Goal: Information Seeking & Learning: Learn about a topic

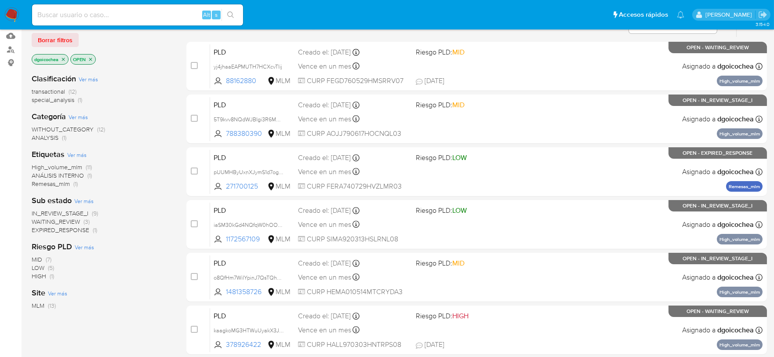
scroll to position [98, 0]
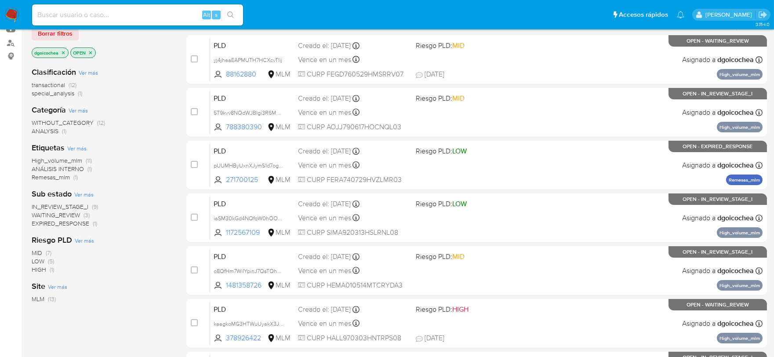
click at [84, 222] on span "EXPIRED_RESPONSE" at bounding box center [61, 223] width 58 height 9
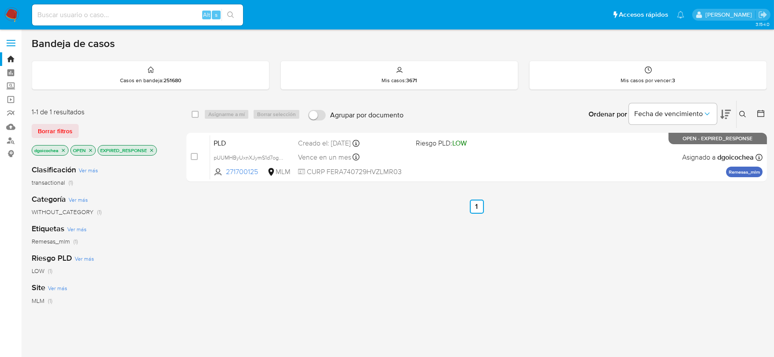
click at [743, 112] on icon at bounding box center [743, 114] width 7 height 7
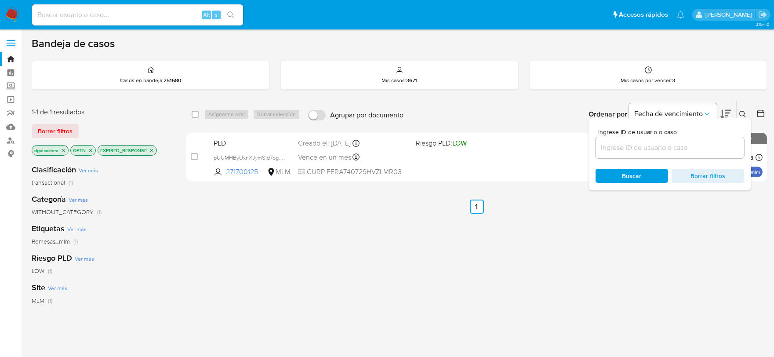
click at [681, 147] on input at bounding box center [670, 147] width 149 height 11
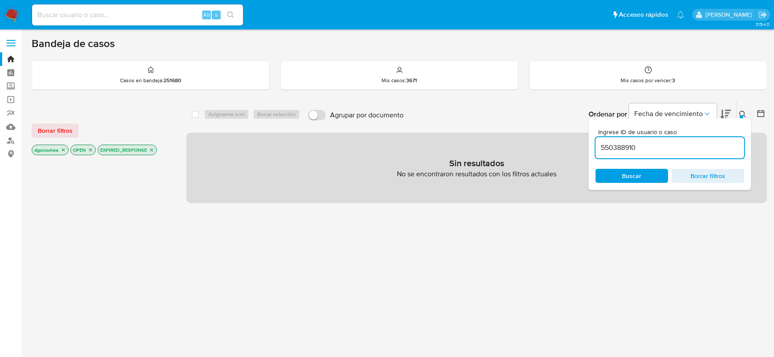
click at [659, 149] on input "550388910" at bounding box center [670, 147] width 149 height 11
type input "550388910"
click at [68, 129] on span "Borrar filtros" at bounding box center [55, 130] width 35 height 12
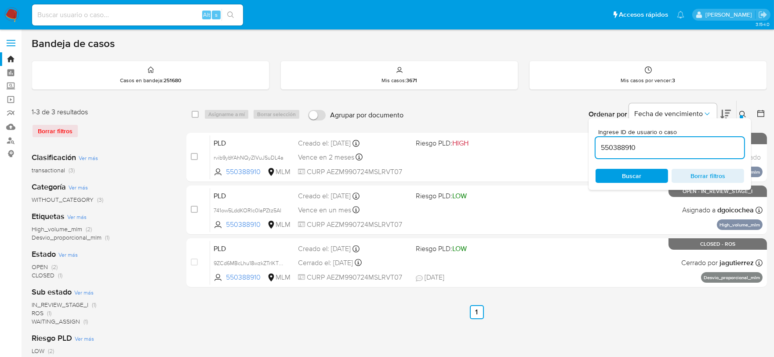
click at [743, 113] on icon at bounding box center [743, 114] width 7 height 7
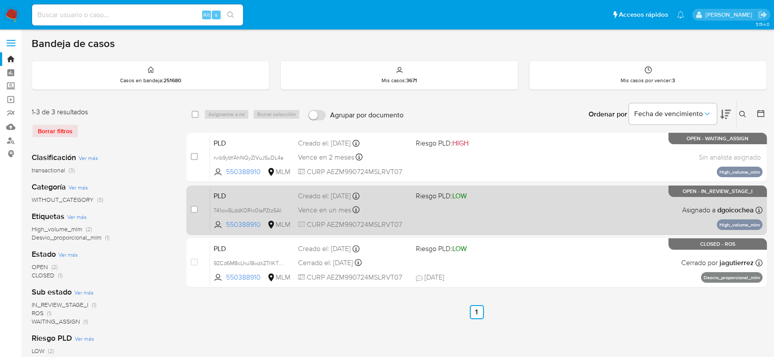
click at [222, 197] on span "PLD" at bounding box center [252, 194] width 77 height 11
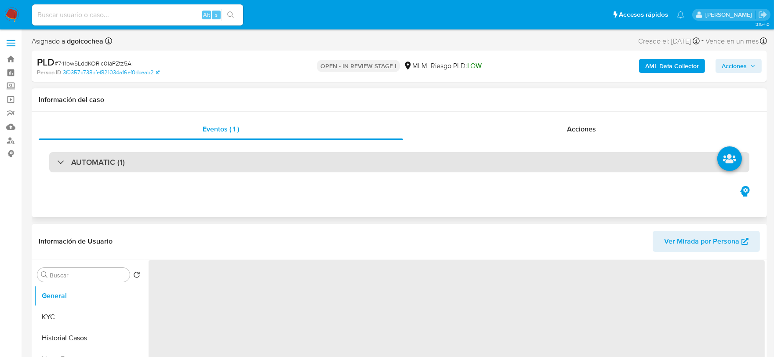
click at [106, 168] on div "AUTOMATIC (1)" at bounding box center [399, 162] width 700 height 20
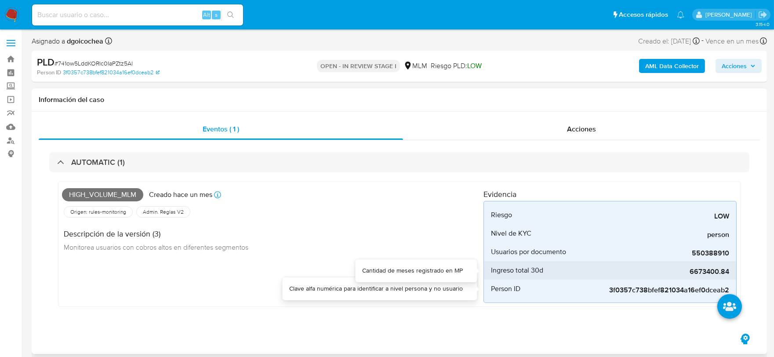
click at [717, 270] on span "6673400.84" at bounding box center [663, 271] width 132 height 9
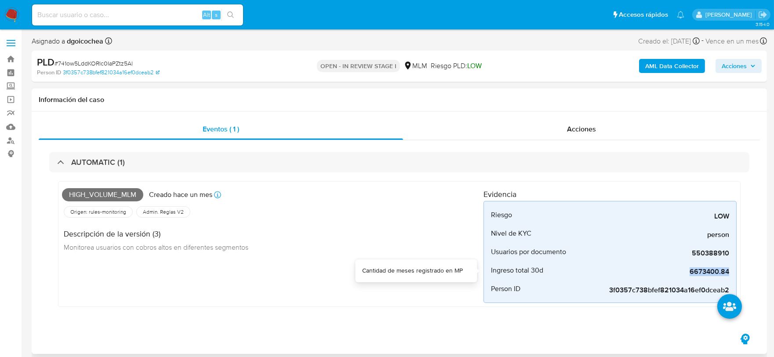
select select "10"
copy span "6673400.84"
click at [317, 302] on div "High_volume_mlm Creado [DATE] Creado: [DATE] 03:04:38 Origen: rules-monitoring …" at bounding box center [273, 244] width 422 height 118
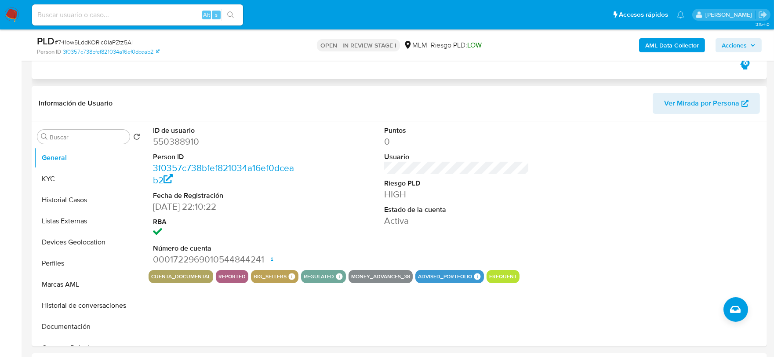
scroll to position [244, 0]
click at [535, 210] on div "ID de usuario 550388910 Person ID 3f0357c738bfef821034a16ef0dceab2 Fecha de Reg…" at bounding box center [457, 195] width 616 height 149
click at [80, 179] on button "KYC" at bounding box center [85, 178] width 103 height 21
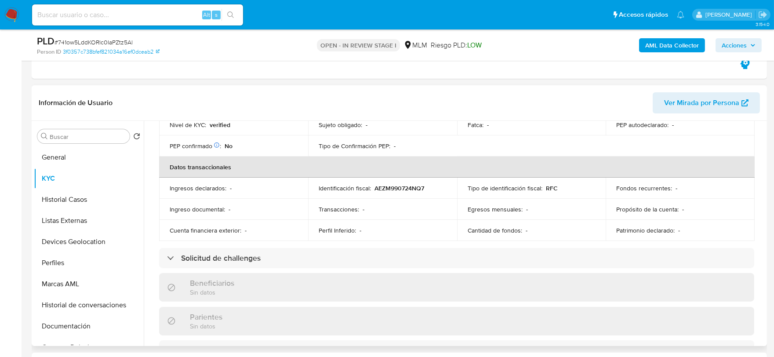
click at [146, 213] on div "Usuario KYC Status Actualizado [DATE] Creado: [DATE] 01:52:15 Actualizado: [DAT…" at bounding box center [454, 233] width 621 height 225
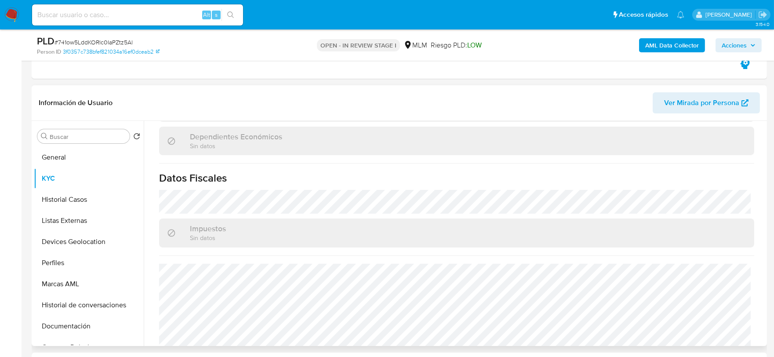
scroll to position [544, 0]
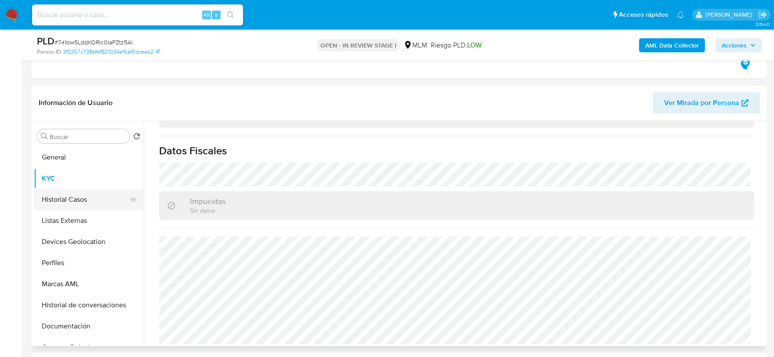
click at [80, 198] on button "Historial Casos" at bounding box center [85, 199] width 103 height 21
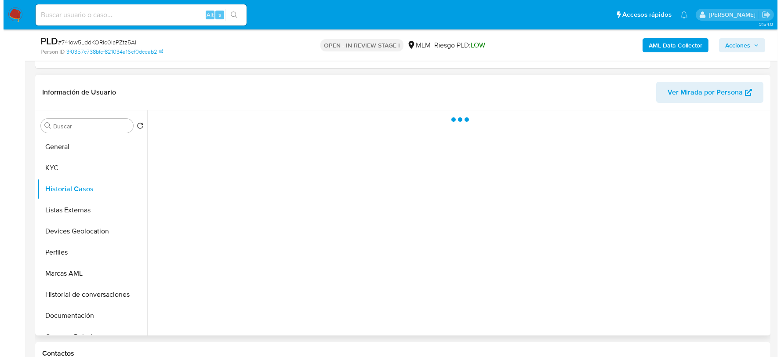
scroll to position [0, 0]
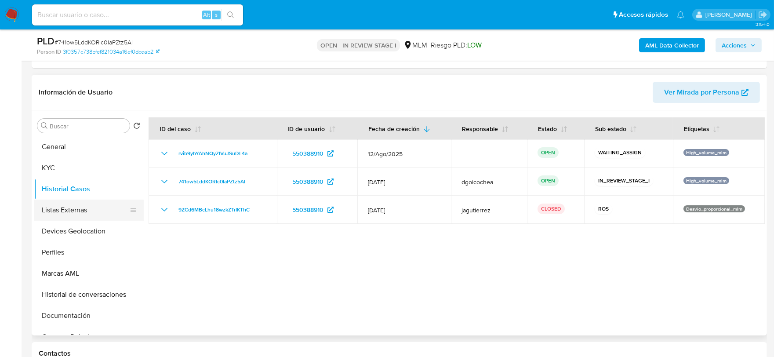
click at [60, 206] on button "Listas Externas" at bounding box center [85, 210] width 103 height 21
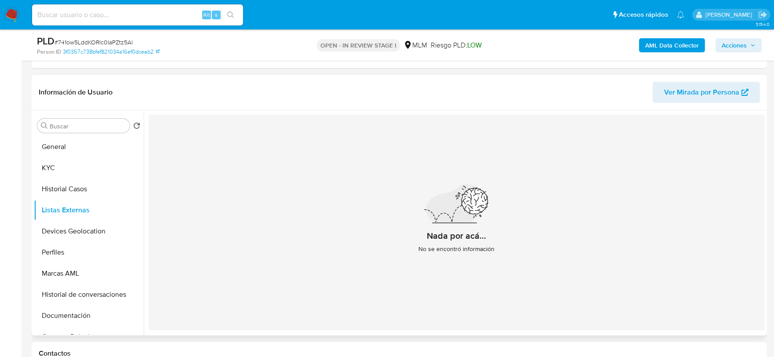
click at [274, 259] on div "Nada por acá... No se encontró información" at bounding box center [457, 222] width 616 height 215
click at [84, 229] on button "Devices Geolocation" at bounding box center [85, 231] width 103 height 21
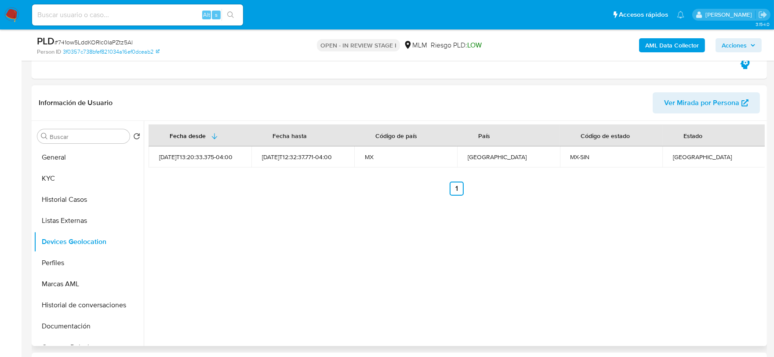
click at [255, 227] on div "Fecha desde [GEOGRAPHIC_DATA] hasta Código de país País Código de estado Estado…" at bounding box center [454, 233] width 621 height 225
click at [468, 273] on div "Fecha desde [GEOGRAPHIC_DATA] hasta Código de país País Código de estado Estado…" at bounding box center [454, 233] width 621 height 225
click at [73, 259] on button "Perfiles" at bounding box center [85, 262] width 103 height 21
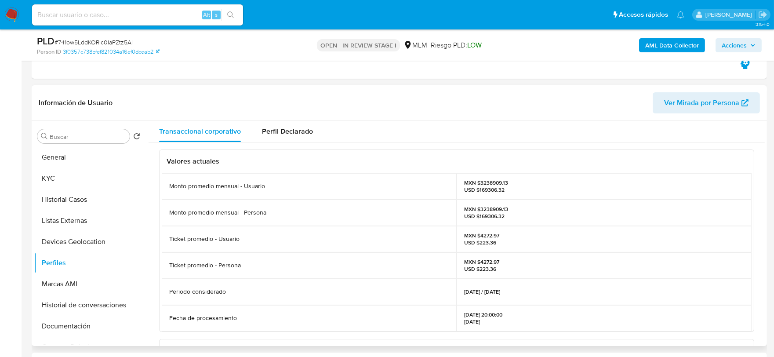
click at [153, 276] on div "Valores actuales Monto promedio mensual - Usuario MXN $3238909.13 USD $169306.3…" at bounding box center [457, 347] width 616 height 410
click at [73, 286] on button "Marcas AML" at bounding box center [85, 283] width 103 height 21
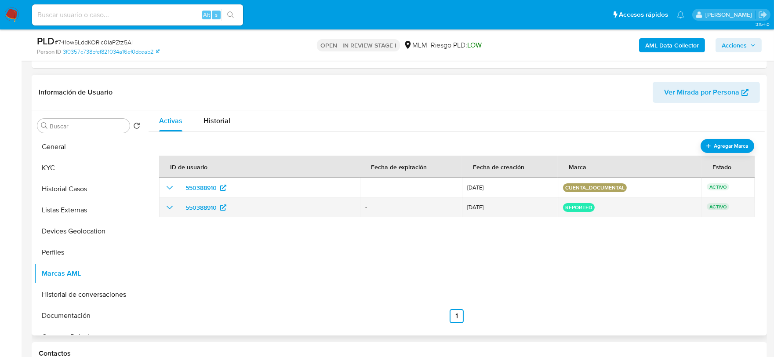
click at [170, 207] on icon "show_hidden_detail_by_id_550388910" at bounding box center [169, 207] width 11 height 11
click at [170, 207] on icon "show_hidden_detail_by_id_550388910" at bounding box center [170, 208] width 6 height 4
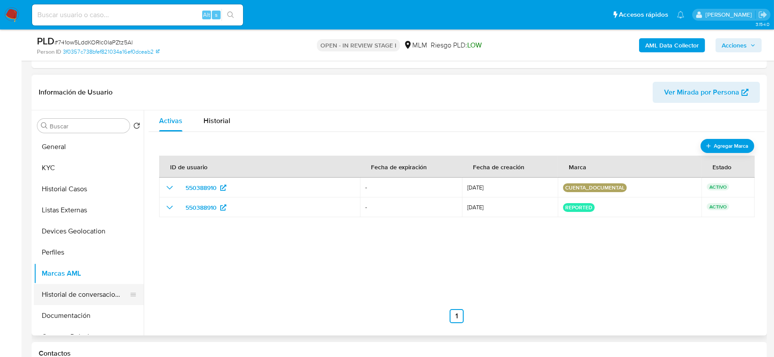
click at [113, 291] on button "Historial de conversaciones" at bounding box center [85, 294] width 103 height 21
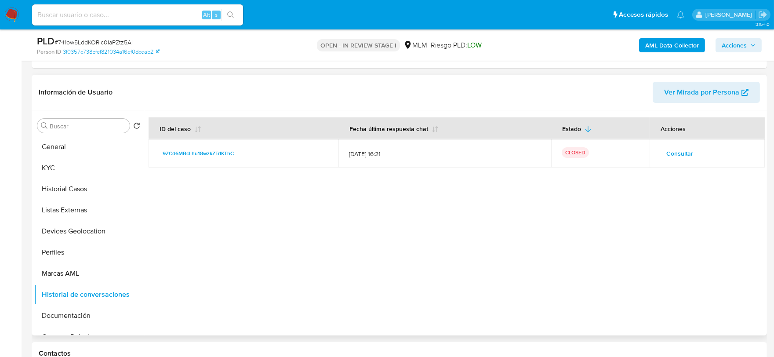
click at [684, 153] on span "Consultar" at bounding box center [680, 153] width 27 height 12
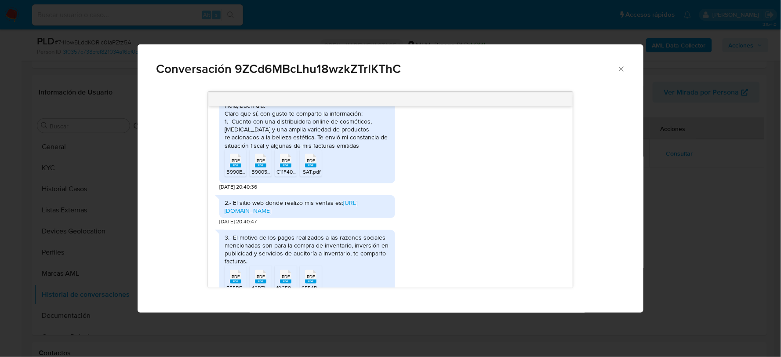
scroll to position [261, 0]
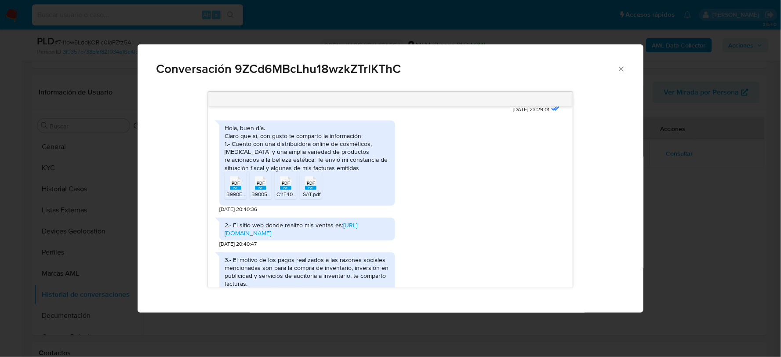
click at [492, 224] on div "2.- El sitio web donde realizo mis ventas es: [URL][DOMAIN_NAME] [DATE] 20:40:47" at bounding box center [390, 230] width 342 height 35
click at [286, 224] on link "[URL][DOMAIN_NAME]" at bounding box center [291, 229] width 133 height 17
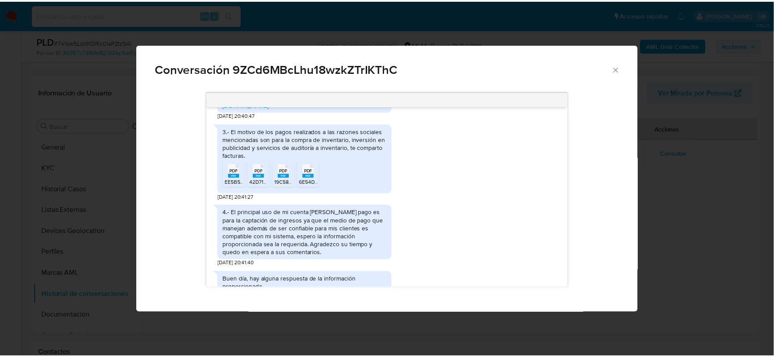
scroll to position [391, 0]
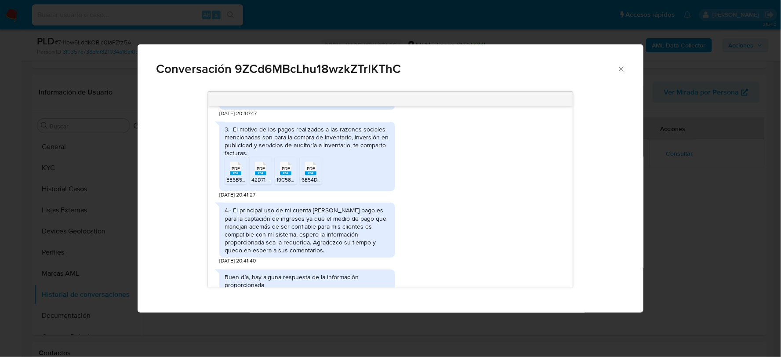
click at [487, 213] on div "4.- El principal uso de mi cuenta [PERSON_NAME] pago es para la captación de in…" at bounding box center [390, 231] width 342 height 67
click at [621, 69] on icon "Cerrar" at bounding box center [621, 69] width 9 height 9
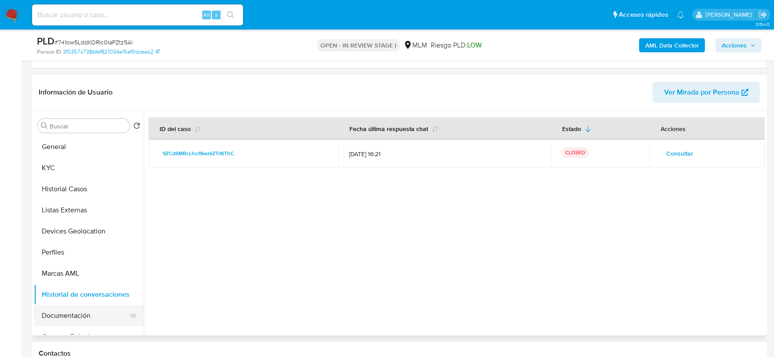
click at [88, 318] on button "Documentación" at bounding box center [85, 315] width 103 height 21
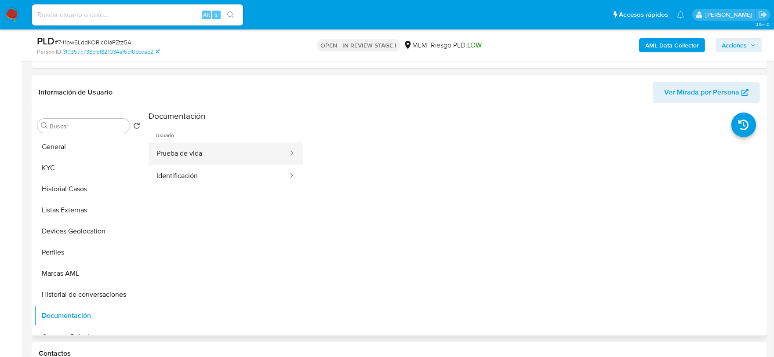
click at [215, 159] on button "Prueba de vida" at bounding box center [219, 153] width 140 height 22
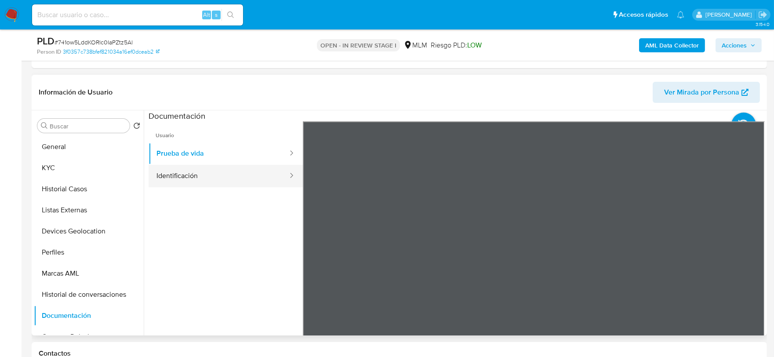
click at [166, 179] on button "Identificación" at bounding box center [219, 176] width 140 height 22
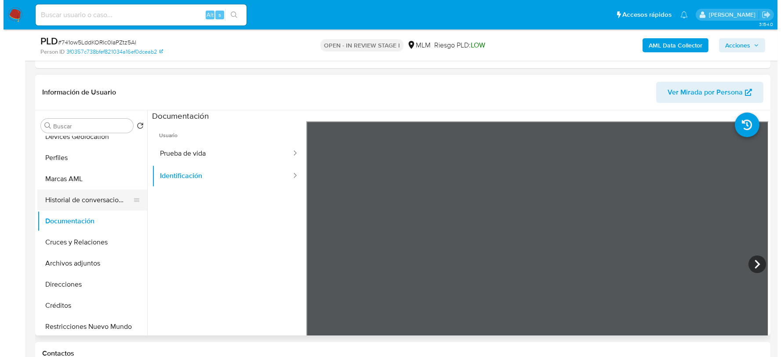
scroll to position [98, 0]
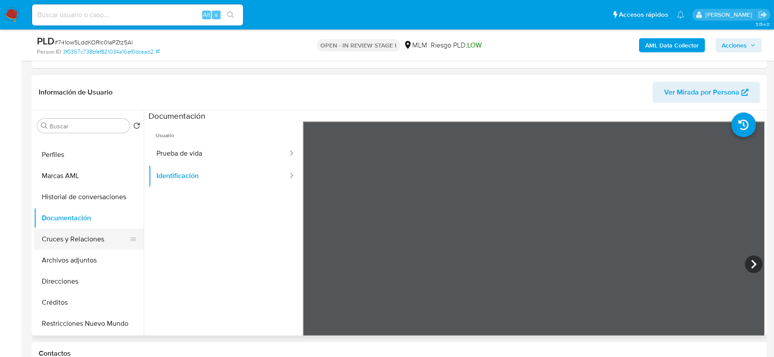
click at [77, 235] on button "Cruces y Relaciones" at bounding box center [85, 239] width 103 height 21
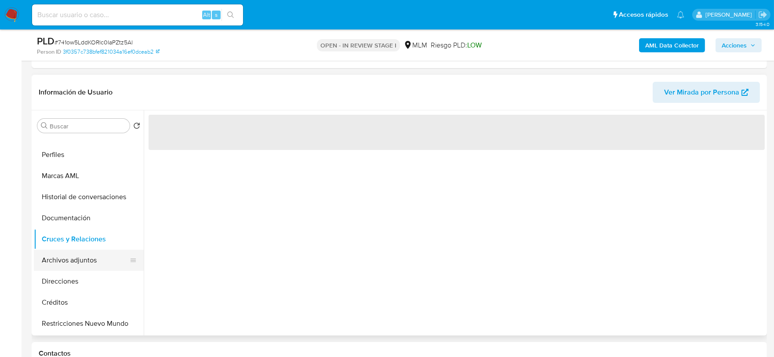
click at [87, 259] on button "Archivos adjuntos" at bounding box center [85, 260] width 103 height 21
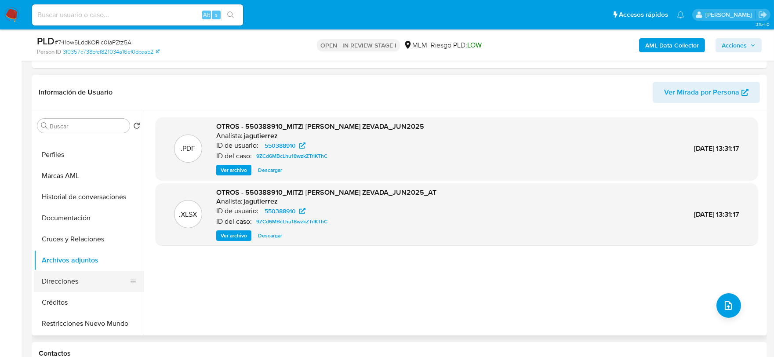
click at [70, 284] on button "Direcciones" at bounding box center [85, 281] width 103 height 21
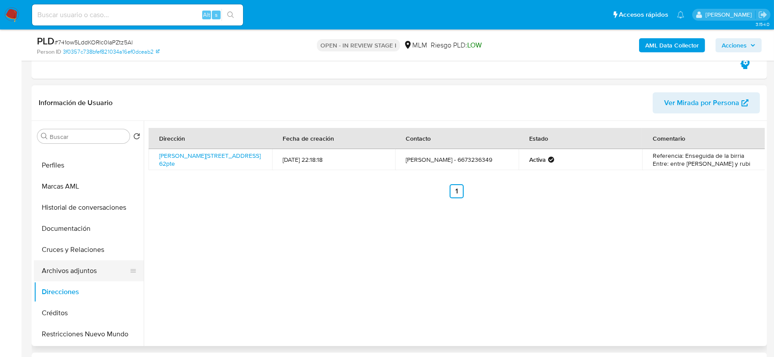
click at [81, 264] on button "Archivos adjuntos" at bounding box center [85, 270] width 103 height 21
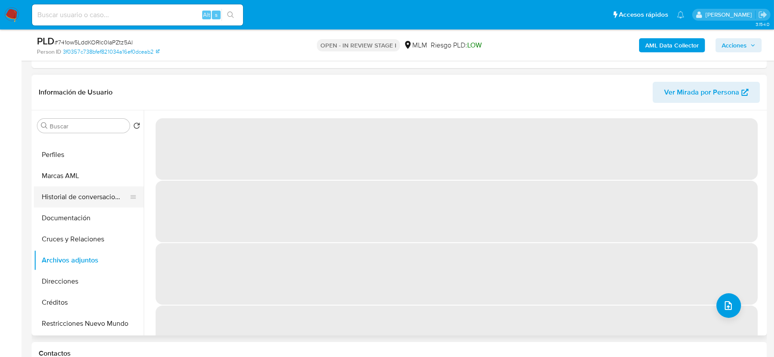
click at [83, 195] on button "Historial de conversaciones" at bounding box center [85, 196] width 103 height 21
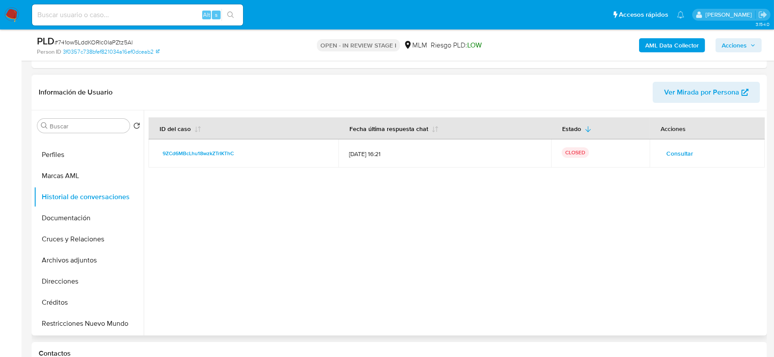
click at [675, 153] on span "Consultar" at bounding box center [680, 153] width 27 height 12
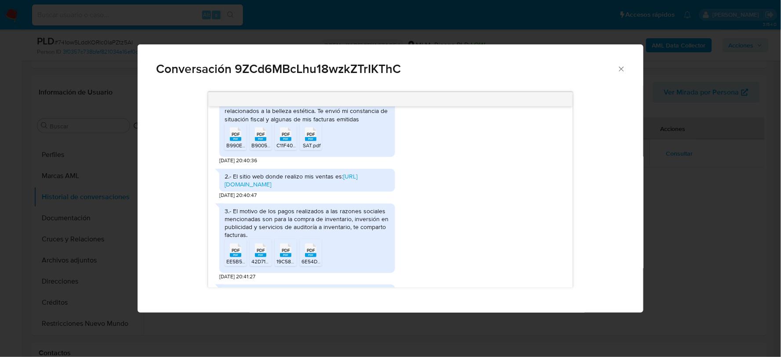
scroll to position [261, 0]
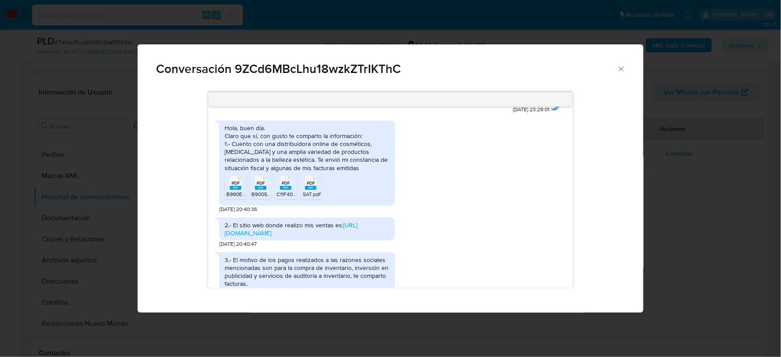
click at [236, 176] on icon "Comunicación" at bounding box center [235, 183] width 11 height 14
click at [259, 180] on span "PDF" at bounding box center [261, 183] width 8 height 6
click at [288, 180] on span "PDF" at bounding box center [286, 183] width 8 height 6
click at [310, 180] on span "PDF" at bounding box center [311, 183] width 8 height 6
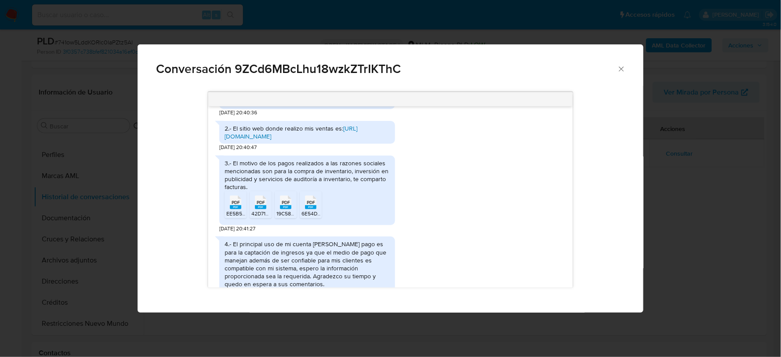
scroll to position [407, 0]
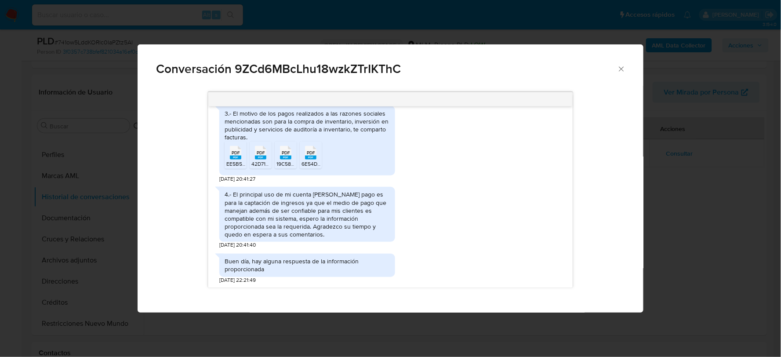
click at [237, 156] on rect "Comunicación" at bounding box center [235, 158] width 11 height 4
click at [259, 150] on span "PDF" at bounding box center [261, 153] width 8 height 6
click at [289, 150] on span "PDF" at bounding box center [286, 153] width 8 height 6
click at [312, 156] on rect "Comunicación" at bounding box center [310, 158] width 11 height 4
